Goal: Task Accomplishment & Management: Use online tool/utility

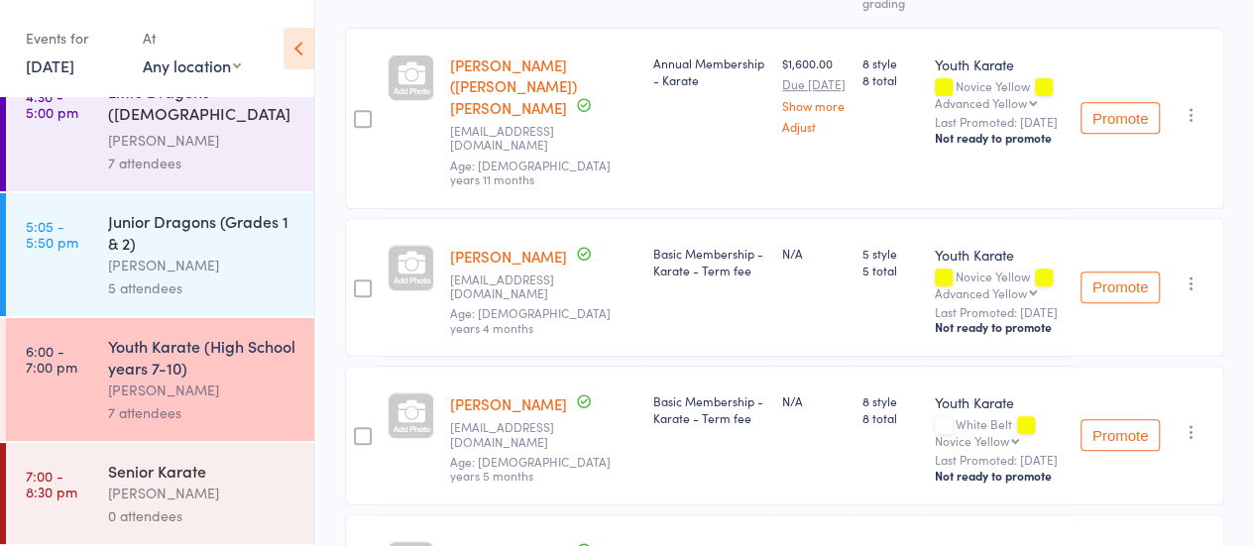
scroll to position [153, 0]
click at [163, 472] on div "Senior Karate" at bounding box center [202, 471] width 189 height 22
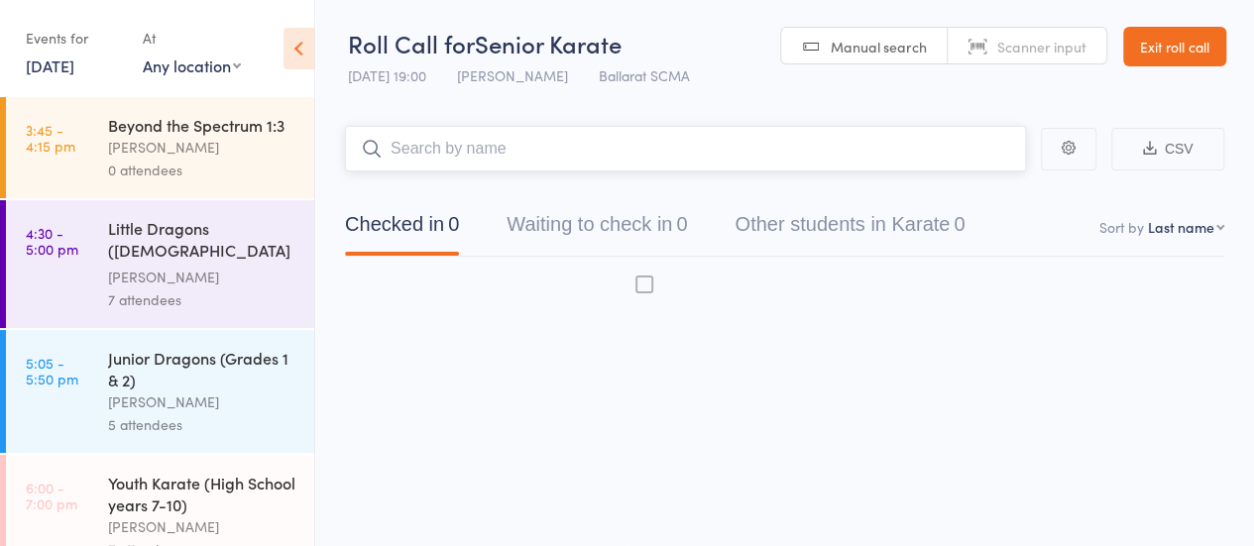
scroll to position [1, 0]
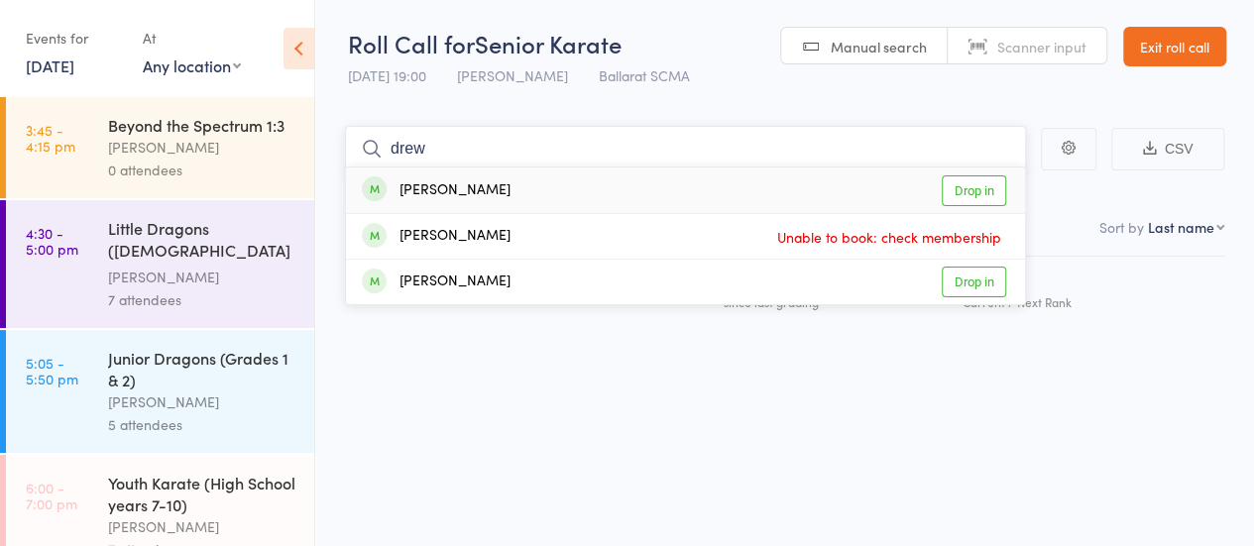
type input "drew"
click at [981, 187] on link "Drop in" at bounding box center [974, 191] width 64 height 31
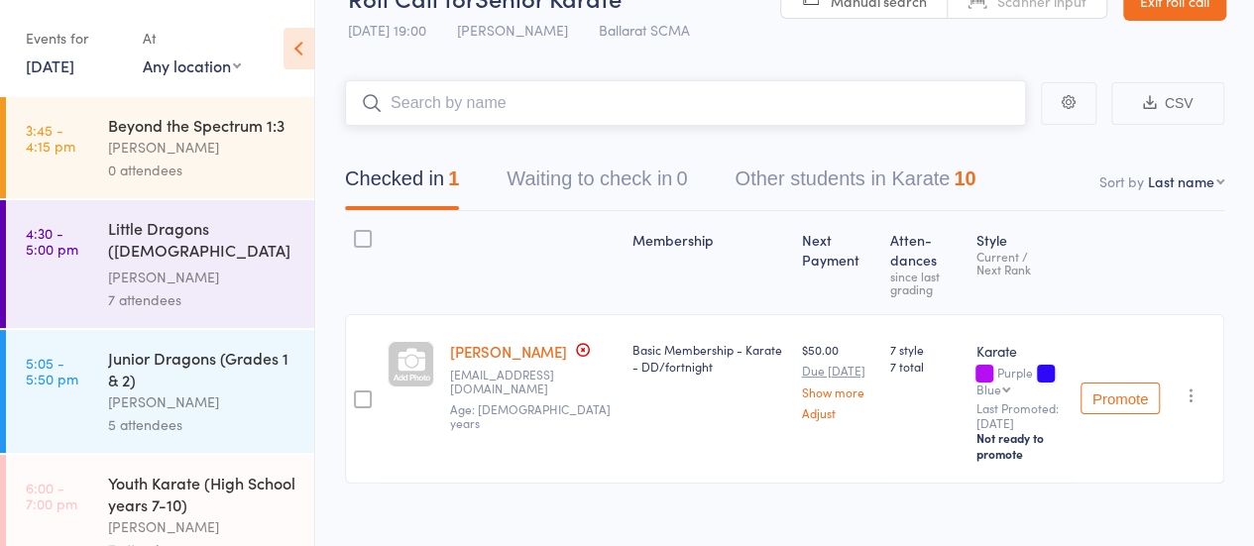
scroll to position [69, 0]
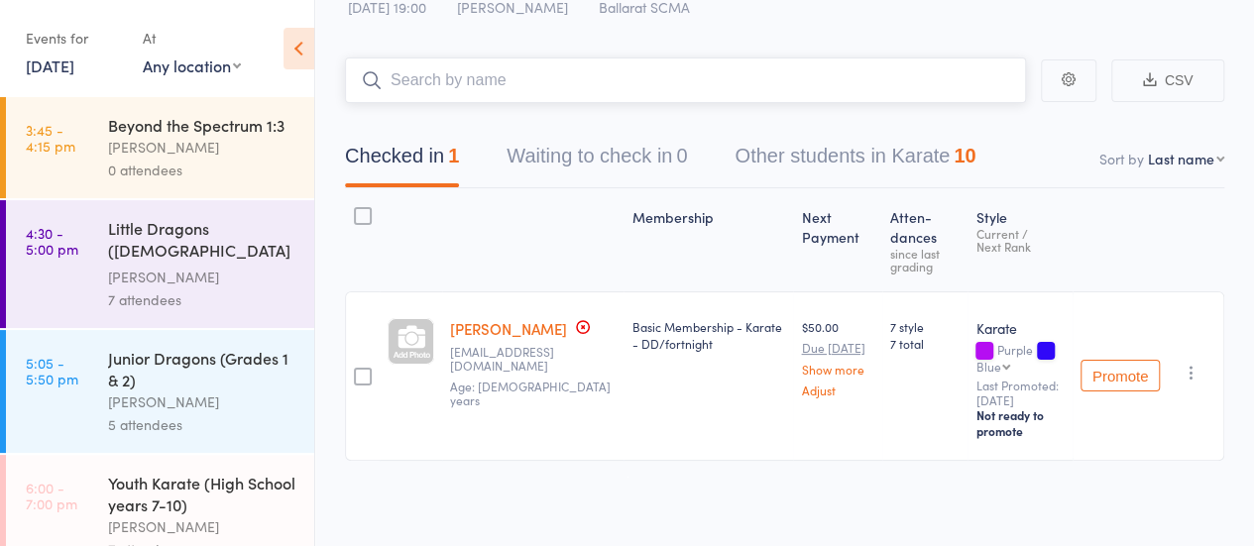
click at [502, 86] on input "search" at bounding box center [685, 81] width 681 height 46
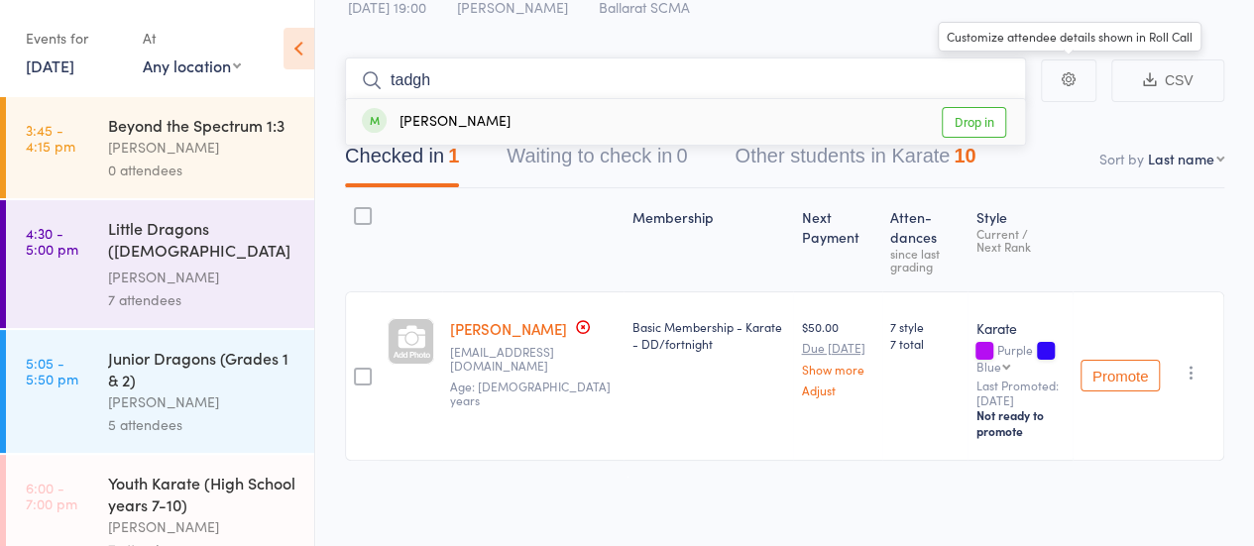
type input "tadgh"
click at [977, 129] on link "Drop in" at bounding box center [974, 122] width 64 height 31
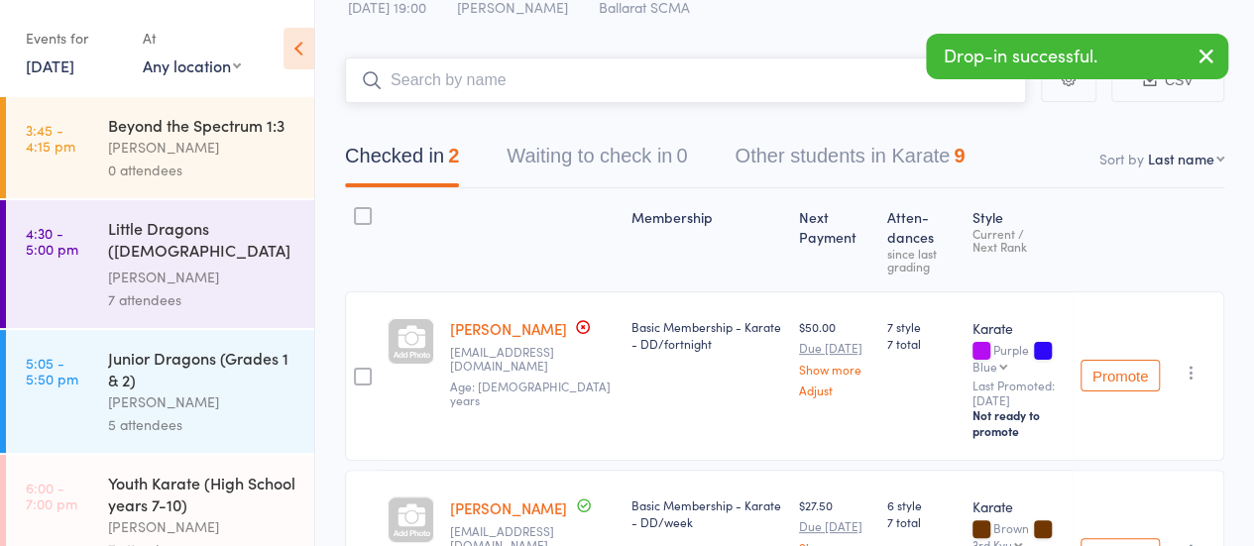
click at [435, 72] on input "search" at bounding box center [685, 81] width 681 height 46
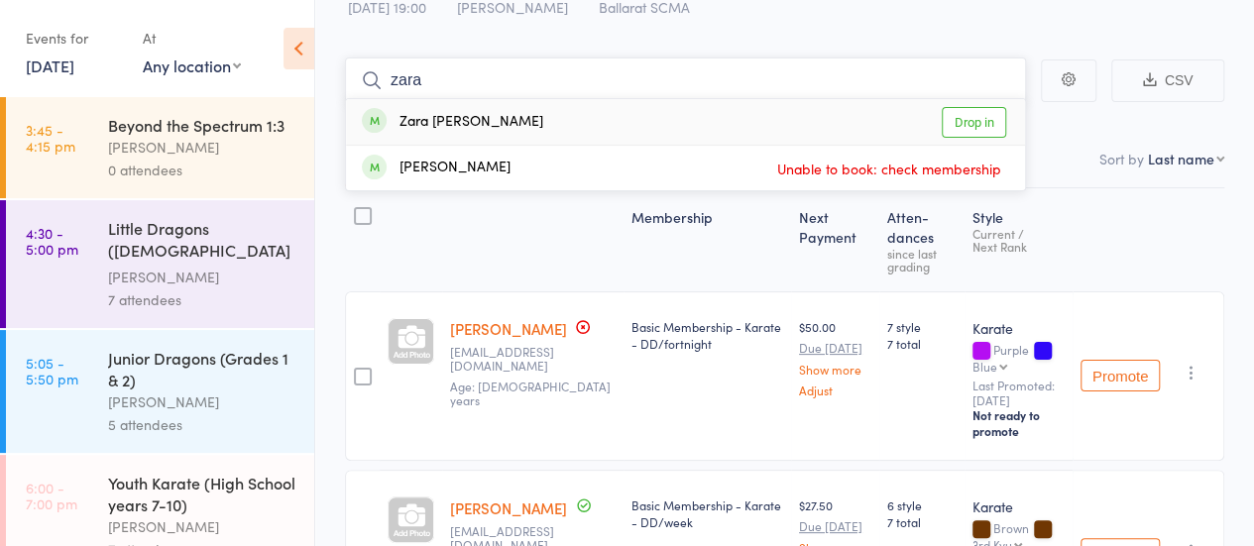
type input "zara"
click at [972, 128] on link "Drop in" at bounding box center [974, 122] width 64 height 31
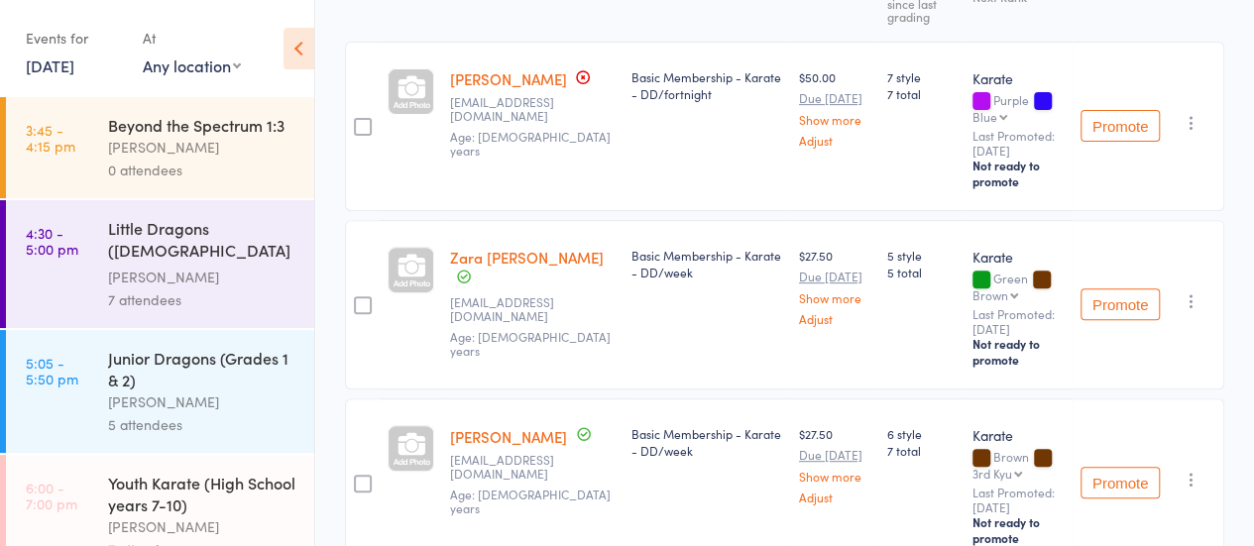
scroll to position [0, 0]
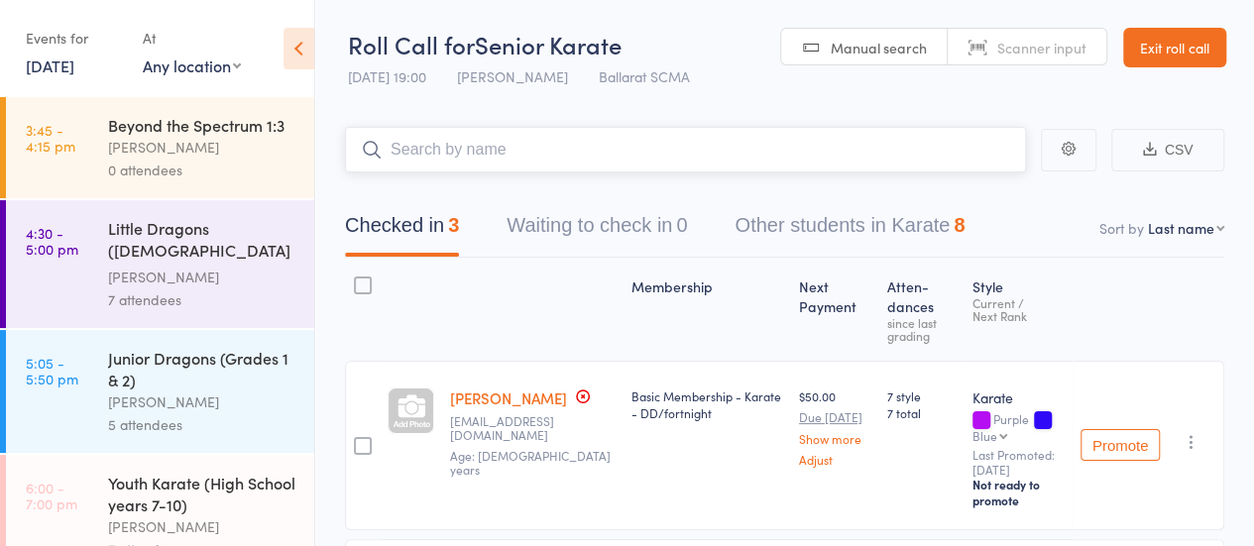
click at [522, 156] on input "search" at bounding box center [685, 150] width 681 height 46
type input "malcol"
click at [970, 187] on link "Drop in" at bounding box center [974, 192] width 64 height 31
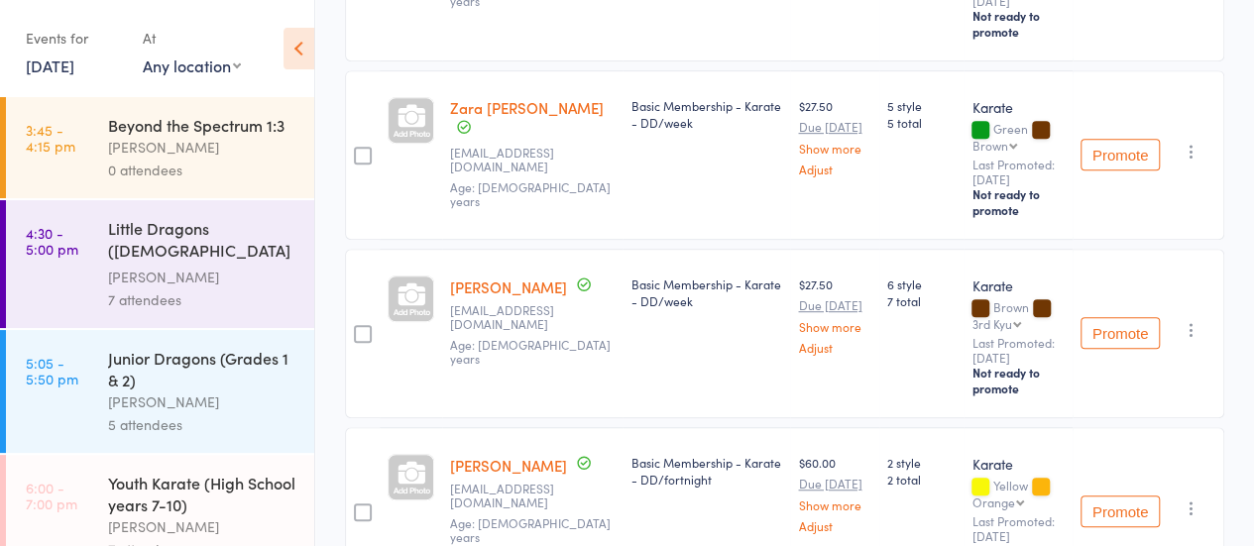
scroll to position [298, 0]
